Goal: Find specific page/section: Find specific page/section

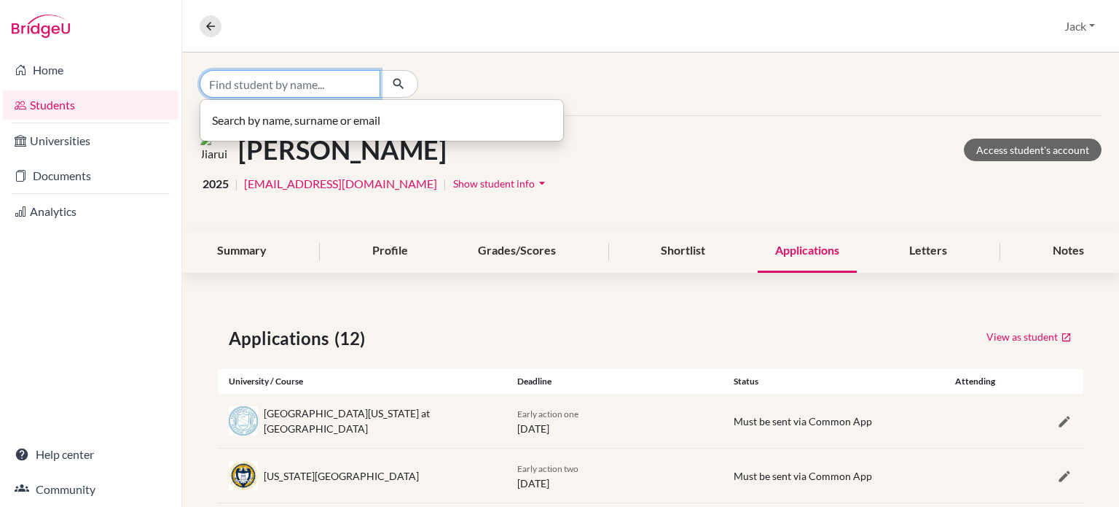
click at [270, 89] on input "Find student by name..." at bounding box center [290, 84] width 181 height 28
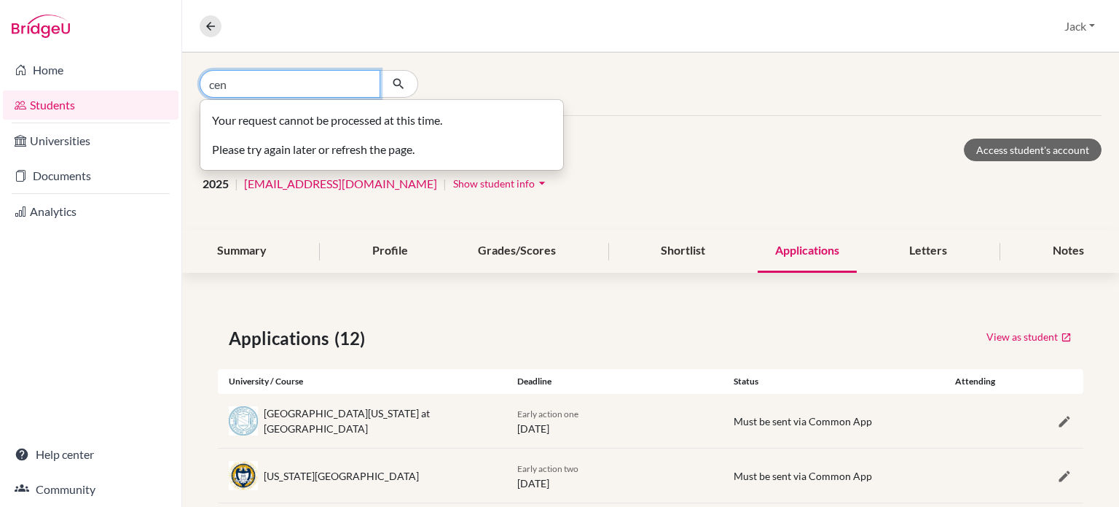
type input "cen"
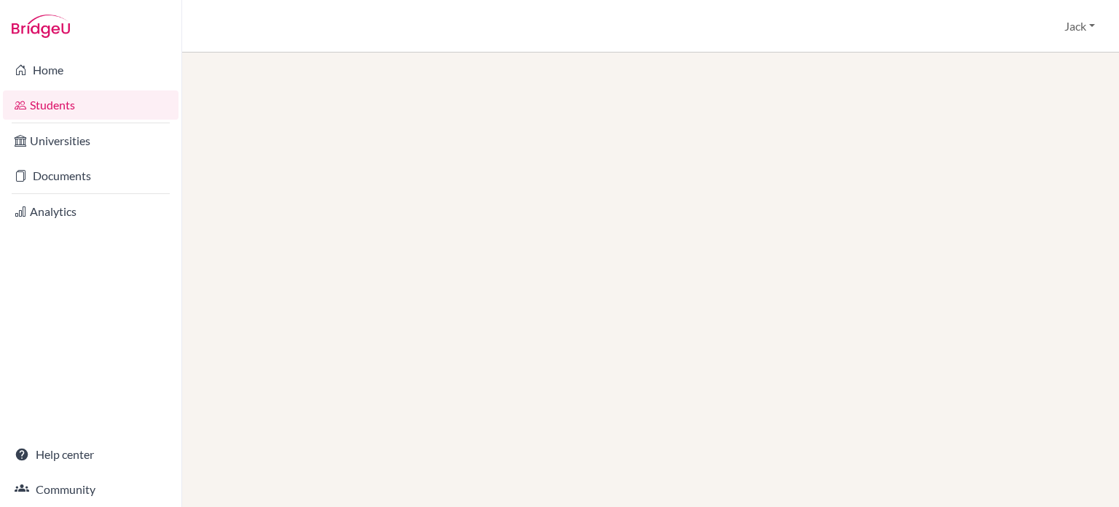
click at [68, 111] on link "Students" at bounding box center [91, 104] width 176 height 29
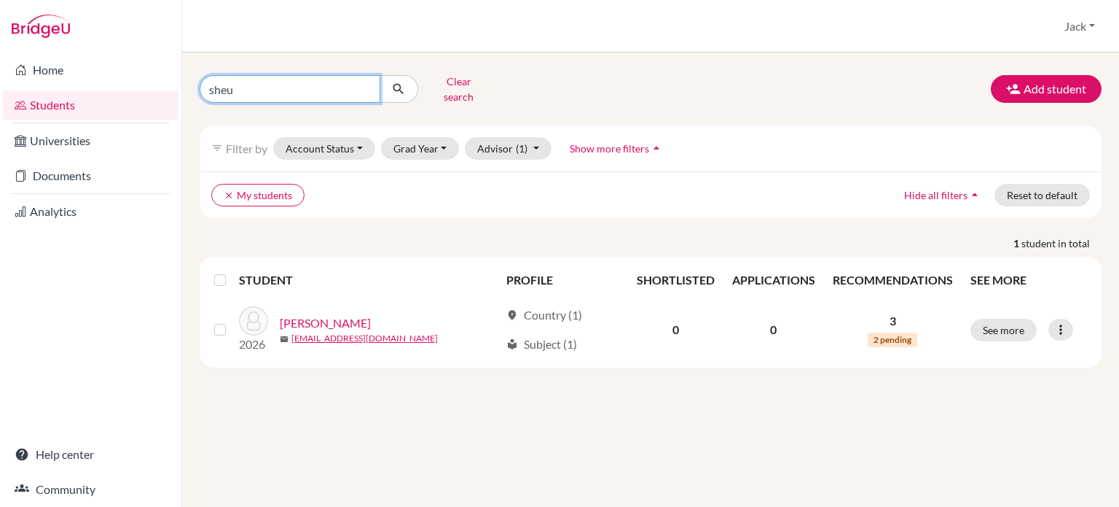
drag, startPoint x: 249, startPoint y: 87, endPoint x: 190, endPoint y: 89, distance: 58.3
click at [190, 89] on div "sheu Clear search" at bounding box center [343, 89] width 308 height 38
type input "cen"
drag, startPoint x: 394, startPoint y: 85, endPoint x: 583, endPoint y: 0, distance: 206.8
click at [418, 82] on button "submit" at bounding box center [399, 89] width 39 height 28
